Goal: Information Seeking & Learning: Compare options

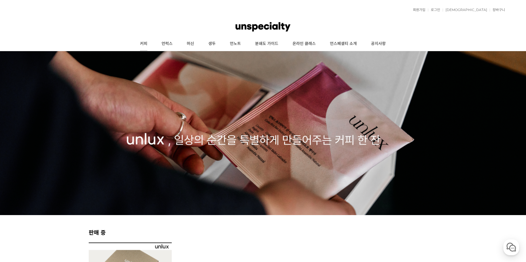
click at [148, 44] on link "커피" at bounding box center [144, 44] width 22 height 14
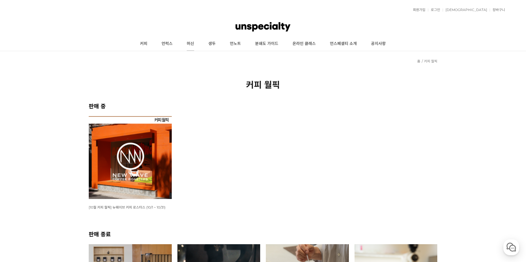
click at [195, 46] on link "머신" at bounding box center [191, 44] width 22 height 14
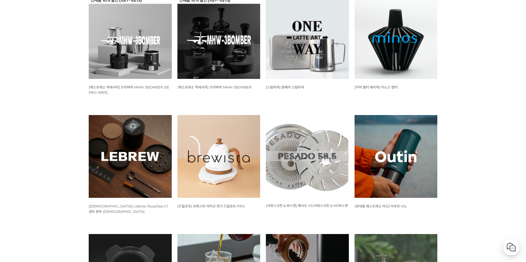
scroll to position [283, 0]
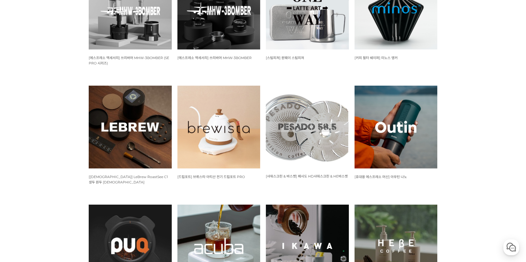
click at [196, 126] on img at bounding box center [218, 127] width 83 height 83
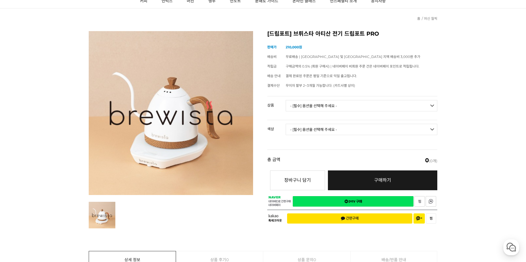
scroll to position [57, 0]
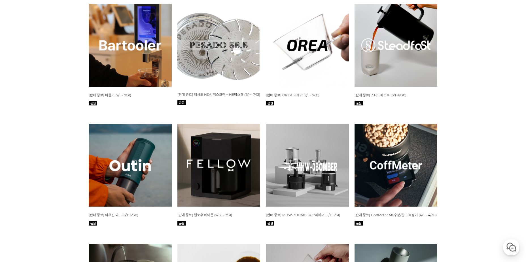
scroll to position [1104, 0]
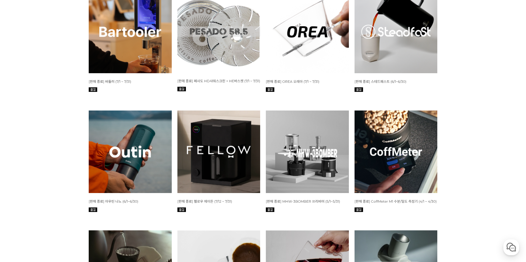
click at [207, 133] on img at bounding box center [218, 152] width 83 height 83
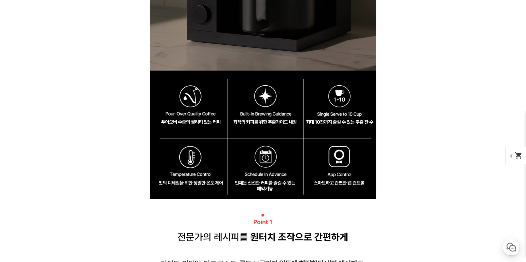
scroll to position [1671, 0]
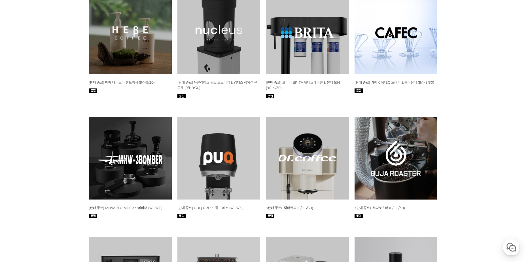
scroll to position [1718, 0]
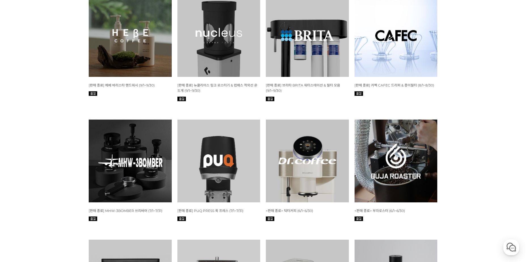
click at [379, 63] on img at bounding box center [395, 35] width 83 height 83
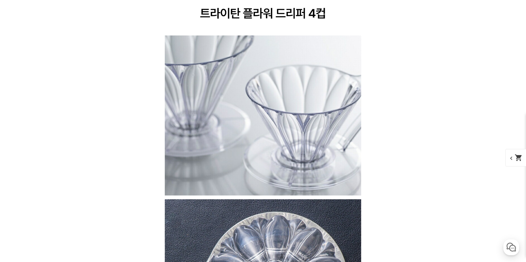
scroll to position [4276, 0]
